Goal: Connect with others: Connect with others

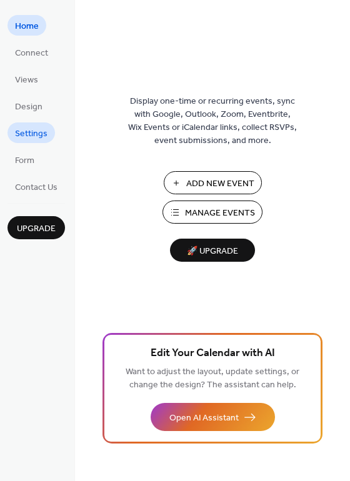
click at [48, 134] on link "Settings" at bounding box center [32, 133] width 48 height 21
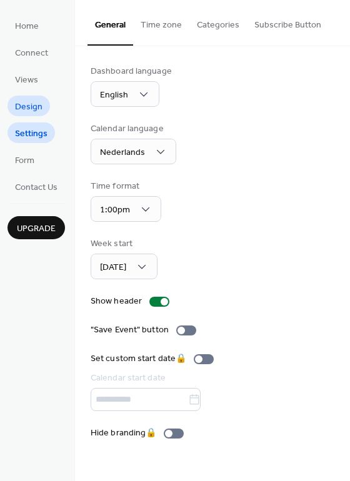
click at [35, 111] on span "Design" at bounding box center [29, 107] width 28 height 13
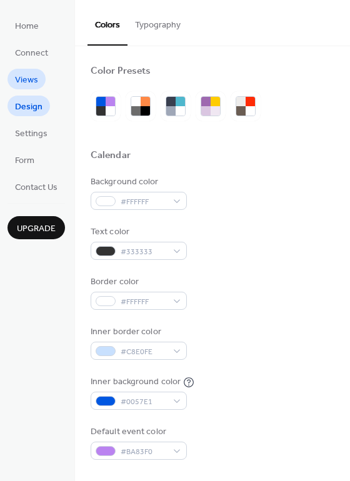
click at [24, 83] on span "Views" at bounding box center [26, 80] width 23 height 13
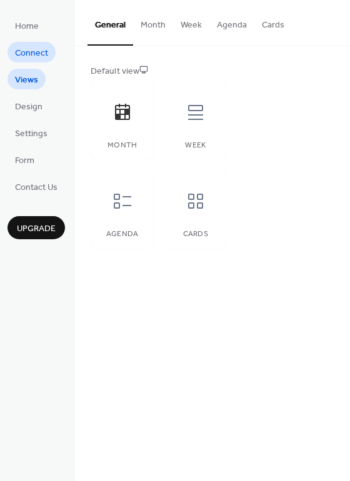
click at [31, 51] on span "Connect" at bounding box center [31, 53] width 33 height 13
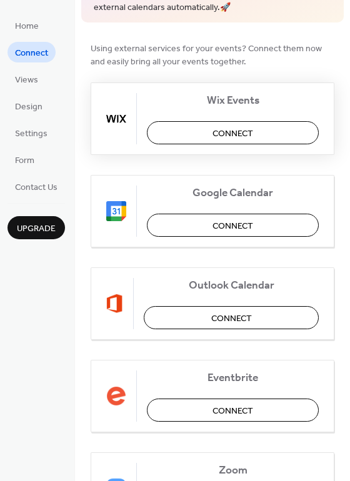
scroll to position [125, 0]
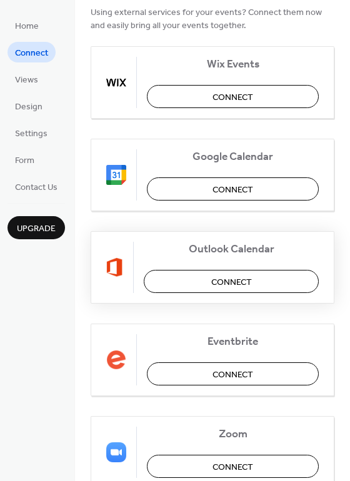
click at [239, 284] on span "Connect" at bounding box center [231, 282] width 41 height 13
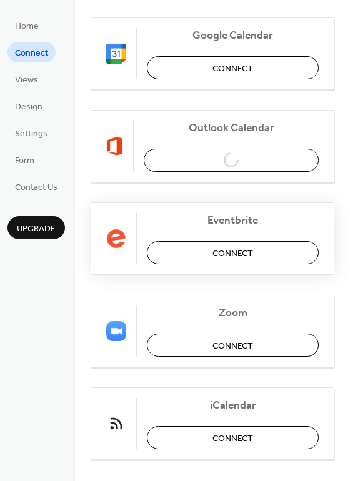
scroll to position [263, 0]
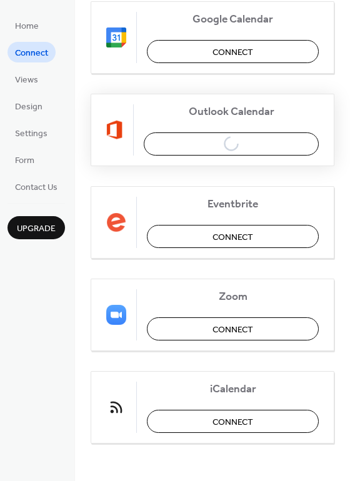
click at [238, 144] on div "Outlook Calendar Connect" at bounding box center [213, 130] width 244 height 73
